Goal: Task Accomplishment & Management: Complete application form

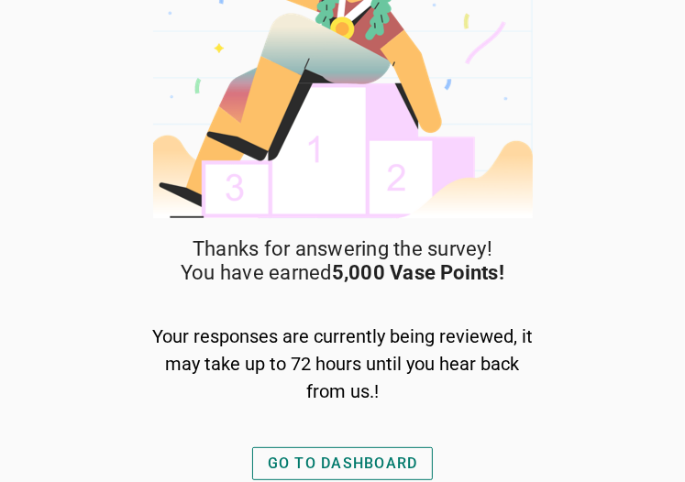
scroll to position [105, 0]
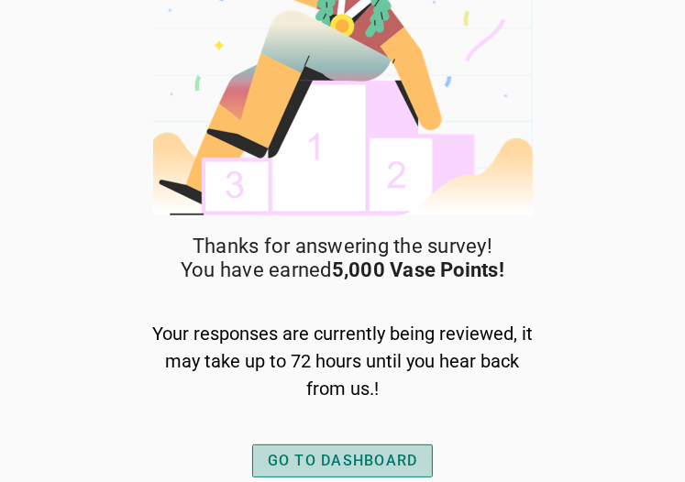
click at [367, 459] on div "GO TO DASHBOARD" at bounding box center [343, 461] width 150 height 22
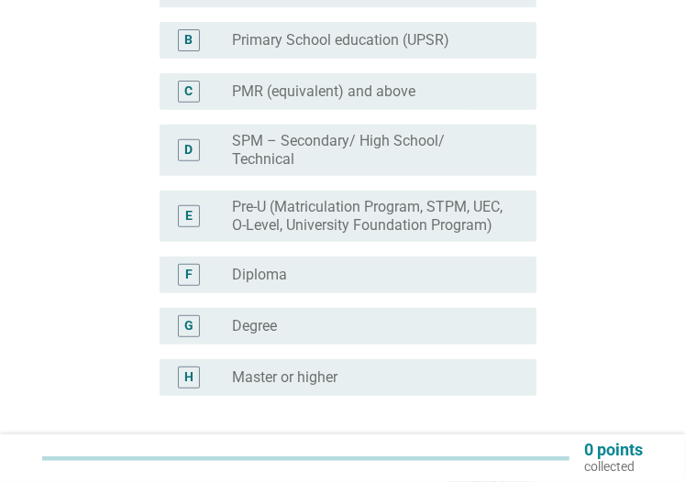
scroll to position [367, 0]
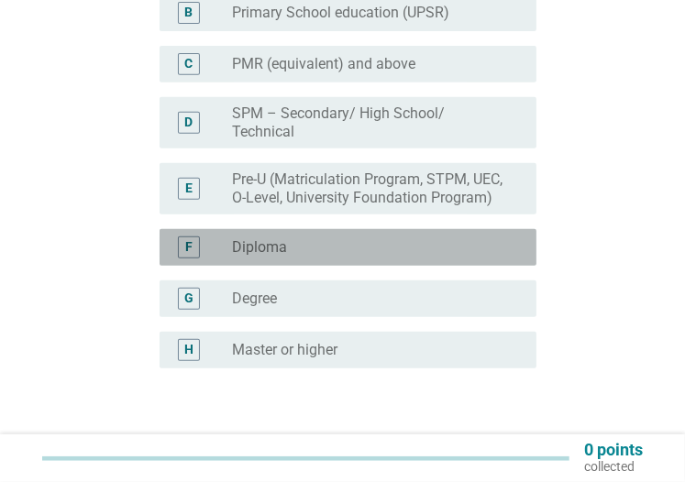
click at [390, 238] on div "radio_button_unchecked Diploma" at bounding box center [369, 247] width 275 height 18
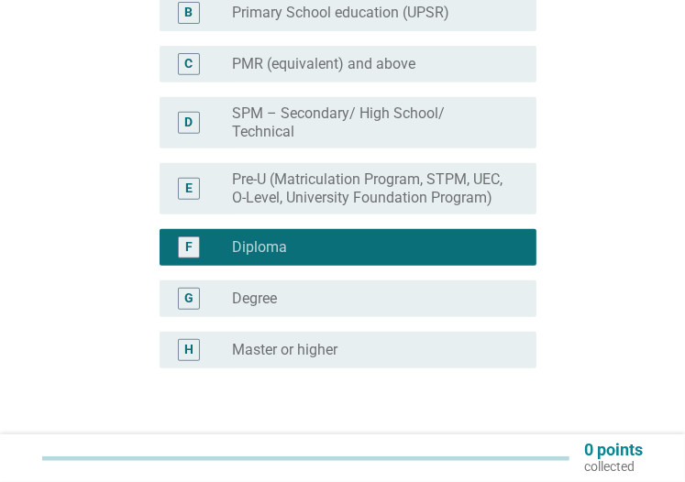
click at [488, 445] on div "Next" at bounding box center [488, 456] width 51 height 22
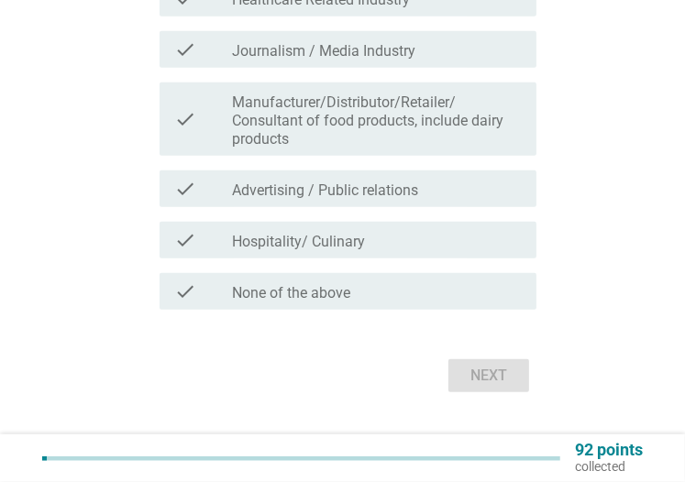
scroll to position [733, 0]
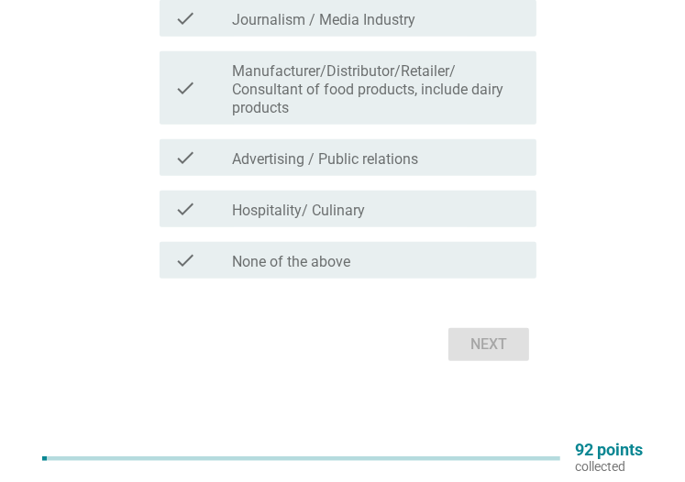
click at [381, 279] on div "check check_box_outline_blank None of the above" at bounding box center [347, 260] width 377 height 37
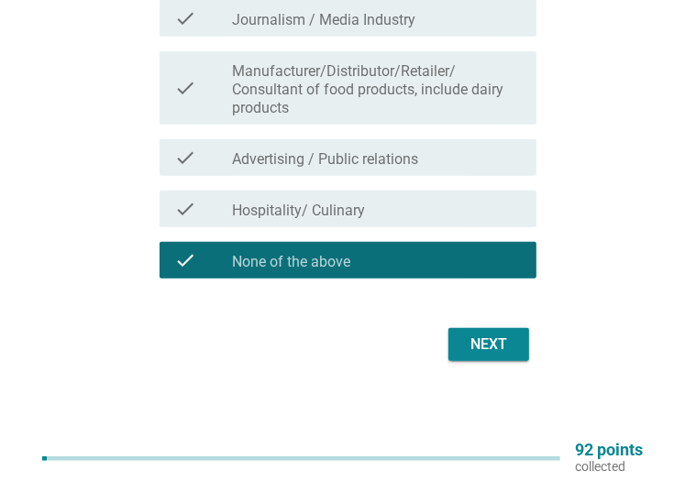
click at [491, 356] on div "Next" at bounding box center [488, 345] width 51 height 22
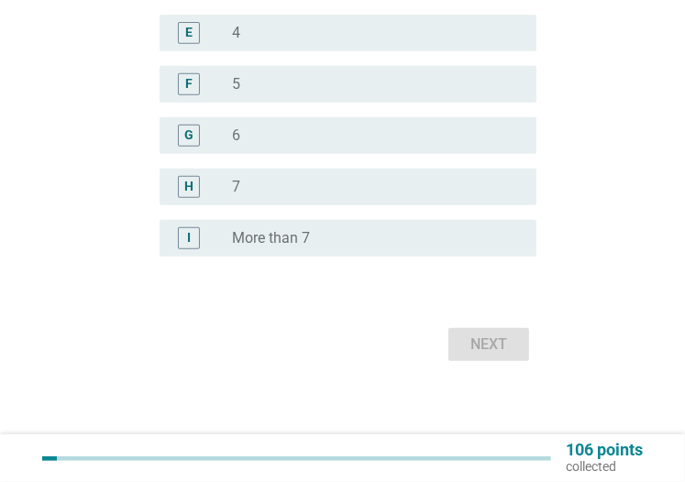
scroll to position [0, 0]
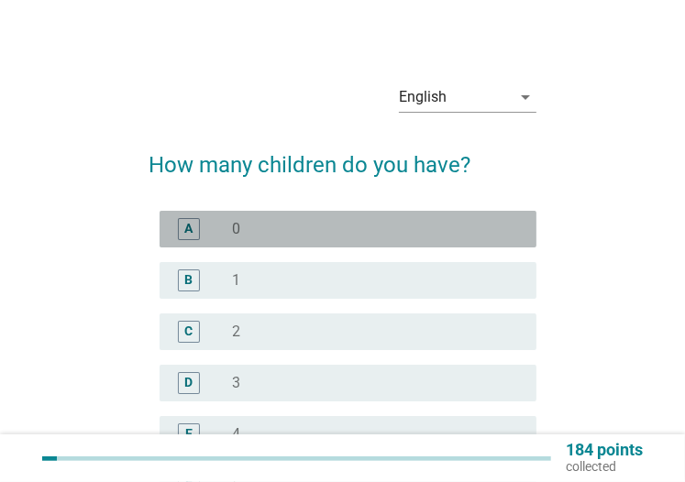
click at [425, 242] on div "A radio_button_unchecked 0" at bounding box center [347, 229] width 377 height 37
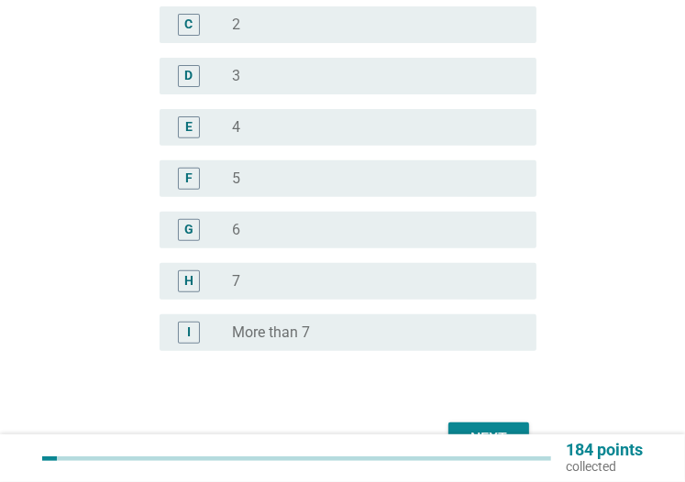
scroll to position [400, 0]
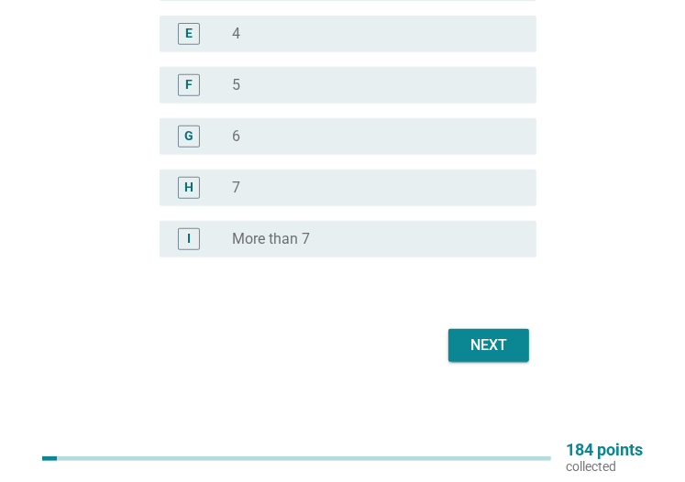
click at [512, 348] on div "Next" at bounding box center [488, 345] width 51 height 22
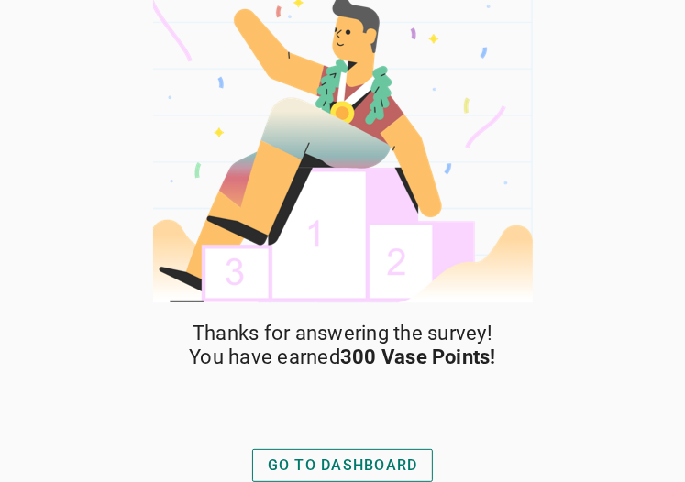
scroll to position [23, 0]
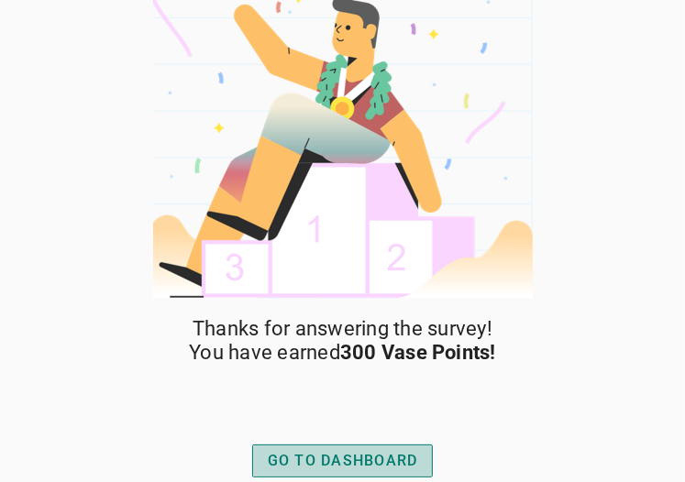
click at [378, 463] on div "GO TO DASHBOARD" at bounding box center [343, 461] width 150 height 22
